Goal: Task Accomplishment & Management: Complete application form

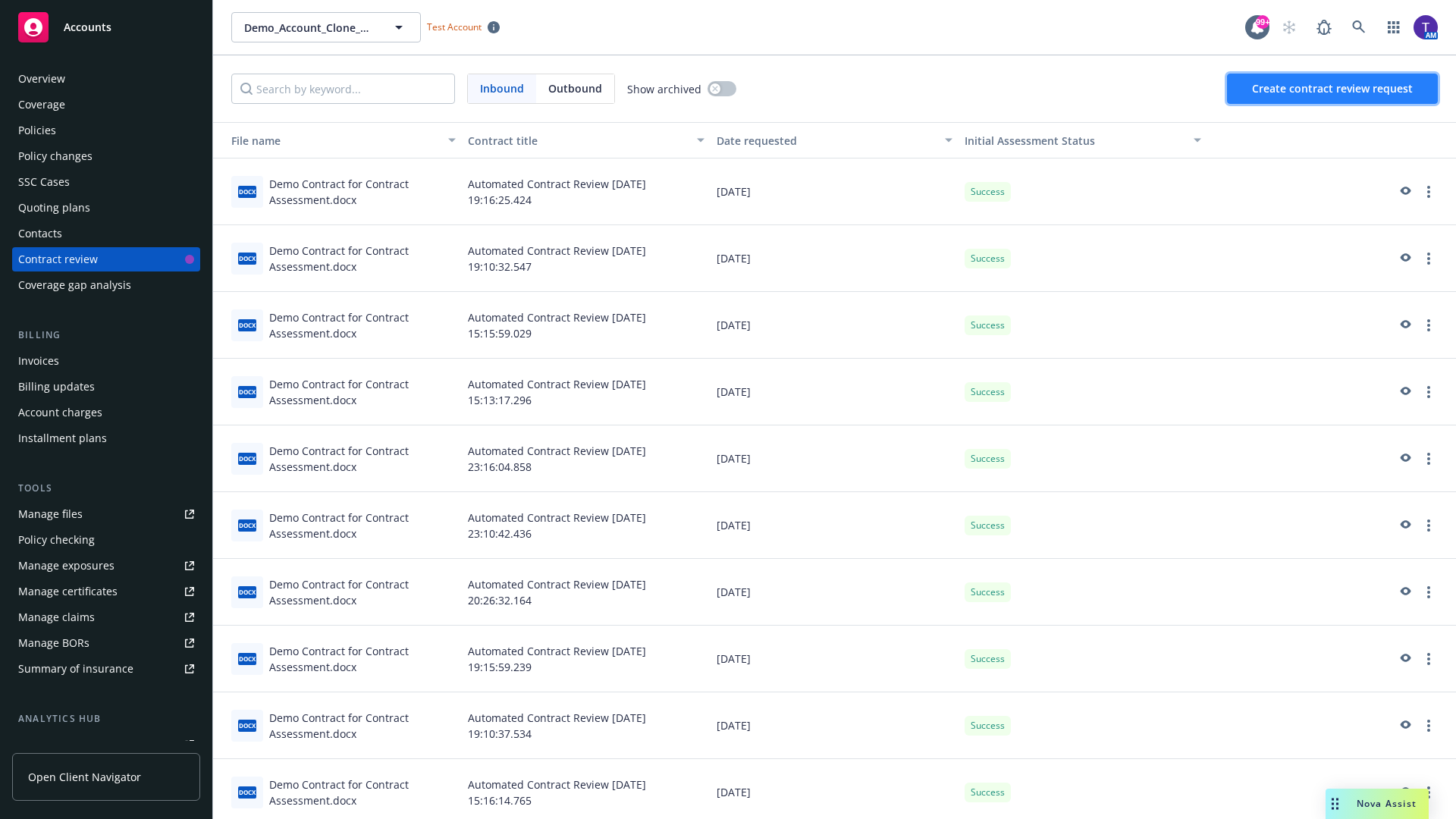
click at [1333, 88] on span "Create contract review request" at bounding box center [1332, 88] width 161 height 14
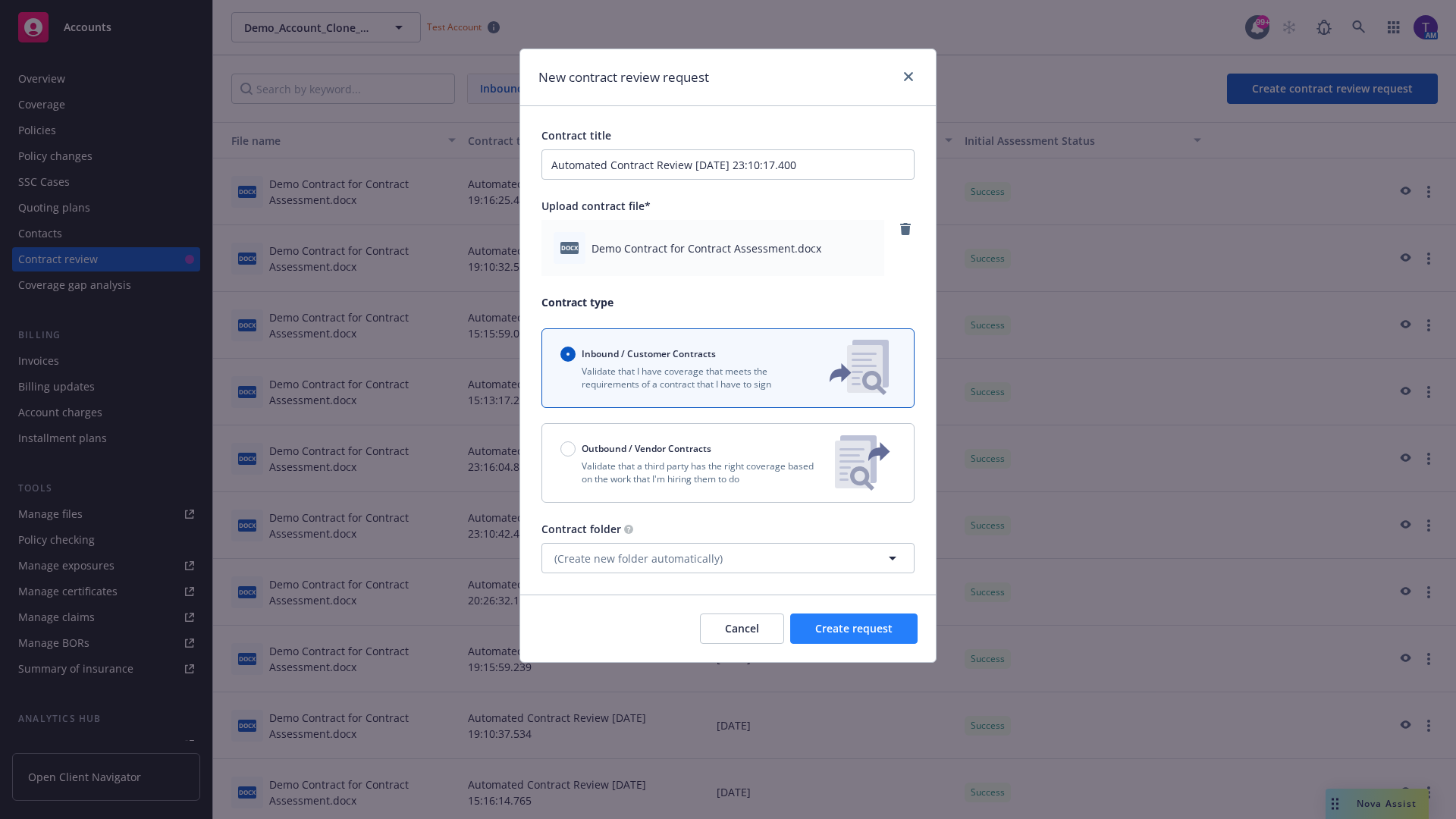
type input "Automated Contract Review [DATE] 23:10:17.400"
click at [854, 629] on span "Create request" at bounding box center [854, 628] width 77 height 14
